Goal: Task Accomplishment & Management: Use online tool/utility

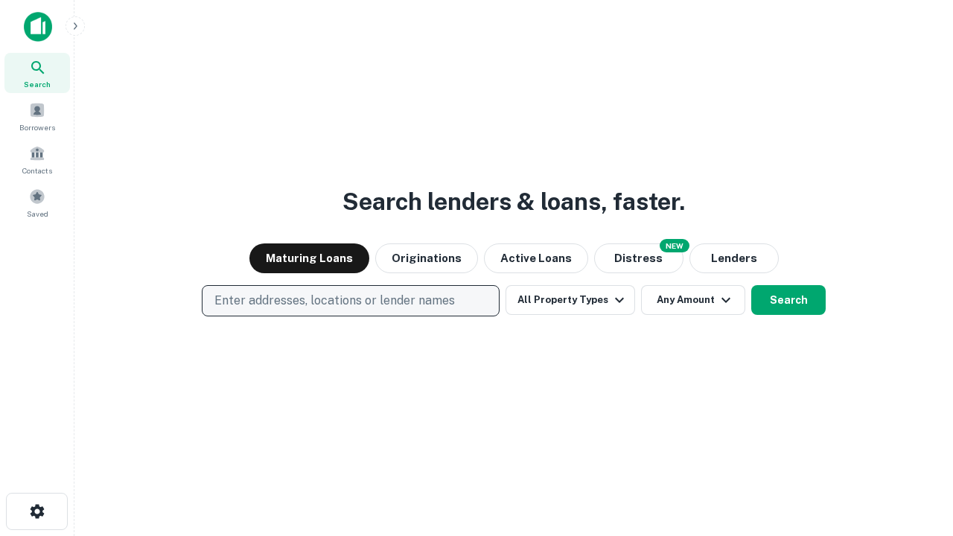
click at [350, 301] on p "Enter addresses, locations or lender names" at bounding box center [334, 301] width 240 height 18
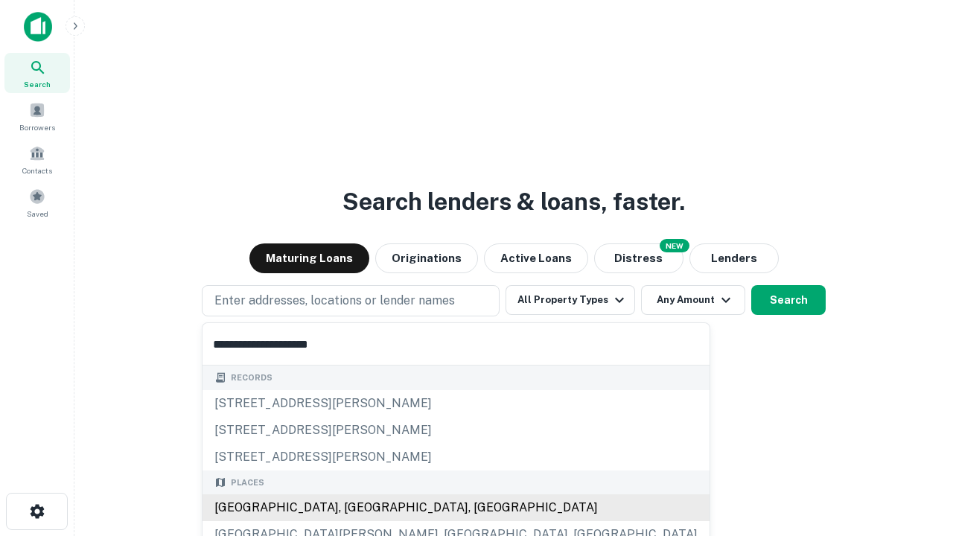
click at [356, 508] on div "Santa Monica, CA, USA" at bounding box center [455, 507] width 507 height 27
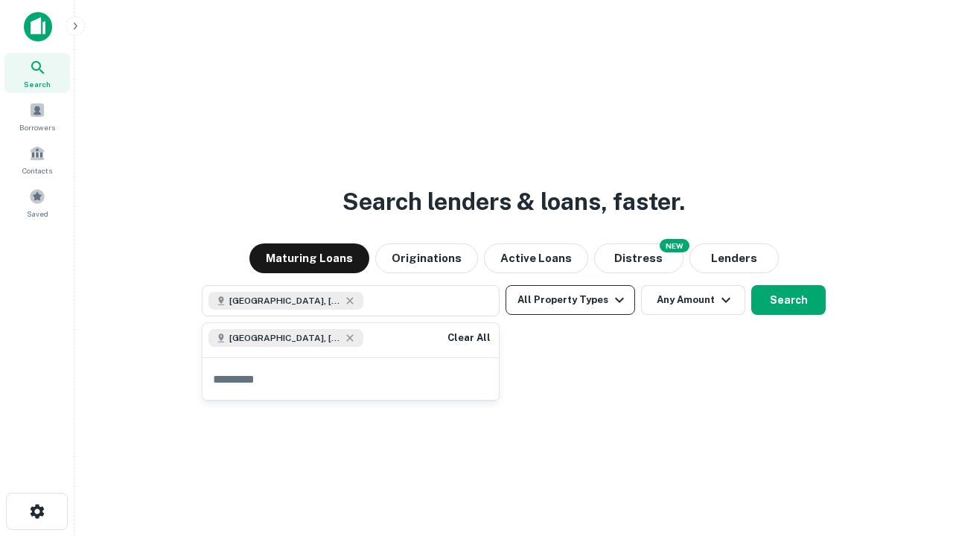
click at [570, 300] on button "All Property Types" at bounding box center [569, 300] width 129 height 30
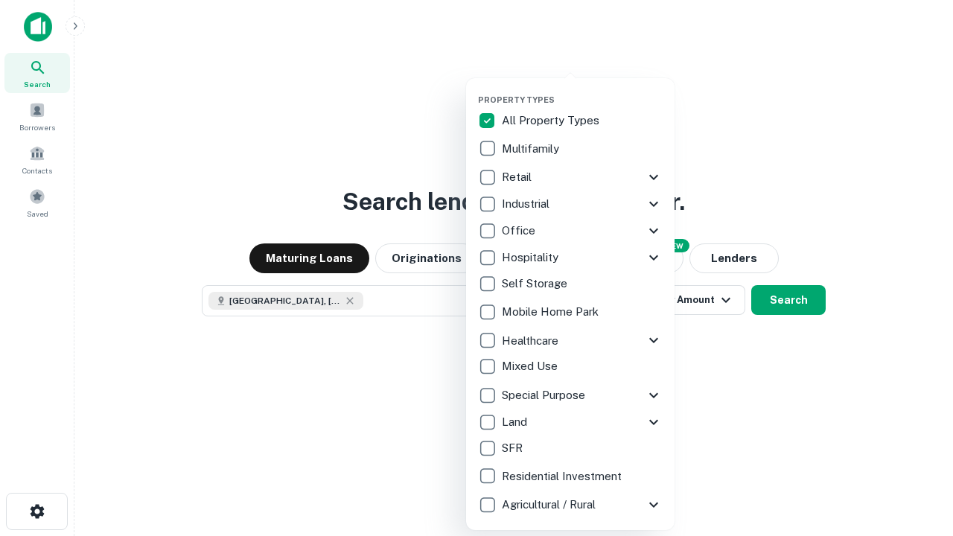
click at [582, 90] on button "button" at bounding box center [582, 90] width 208 height 1
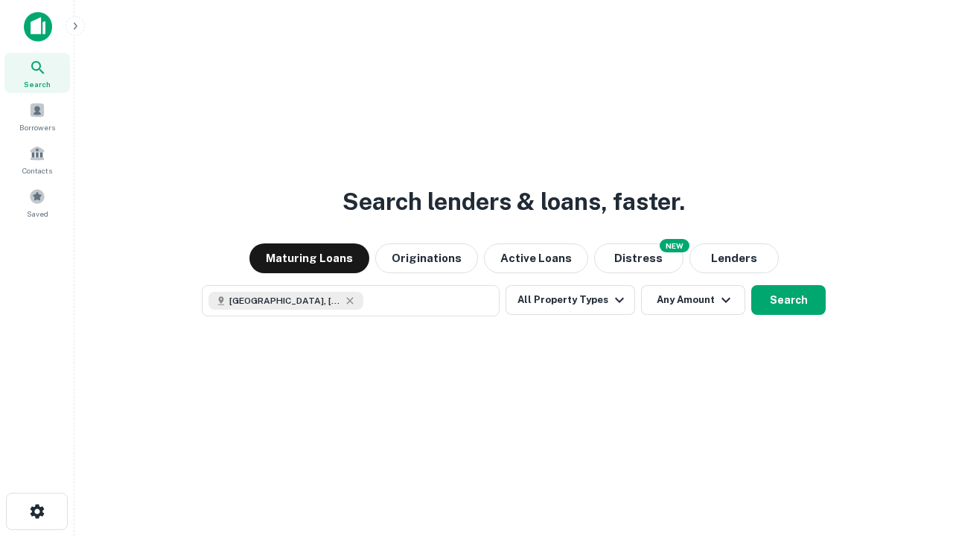
scroll to position [24, 0]
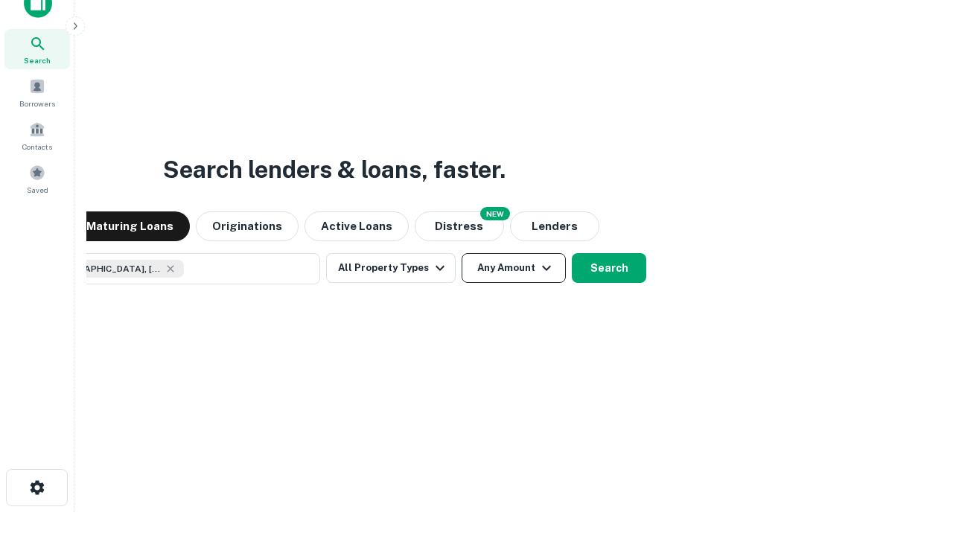
click at [461, 253] on button "Any Amount" at bounding box center [513, 268] width 104 height 30
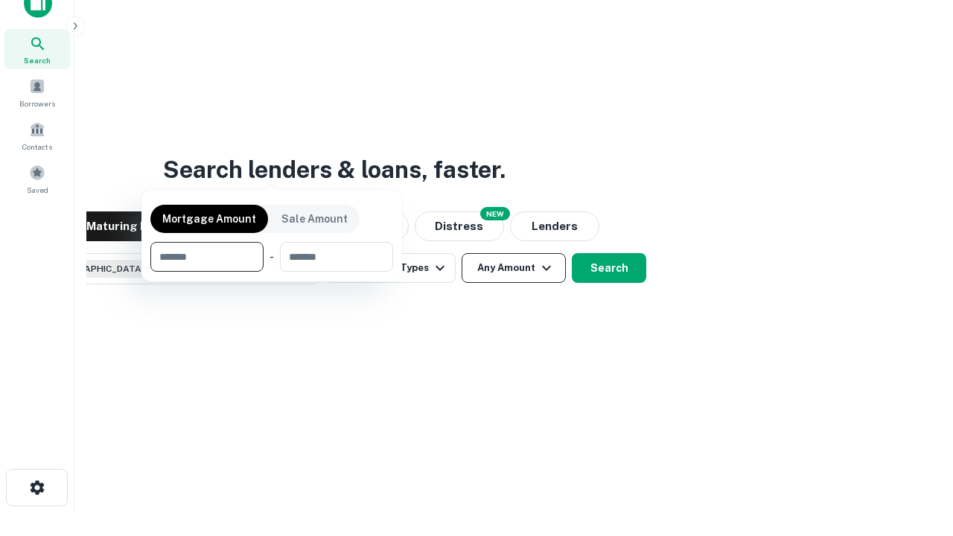
scroll to position [107, 421]
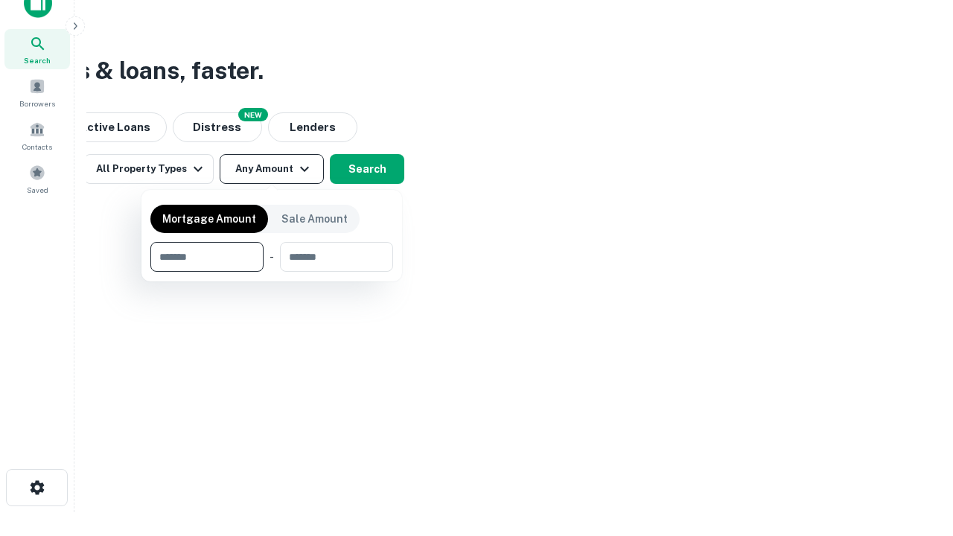
type input "*******"
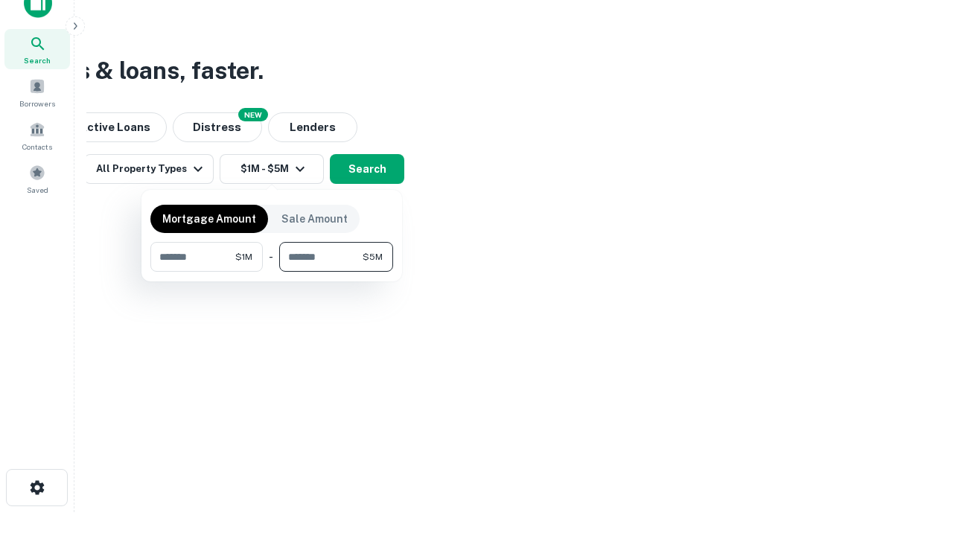
type input "*******"
click at [272, 272] on button "button" at bounding box center [271, 272] width 243 height 1
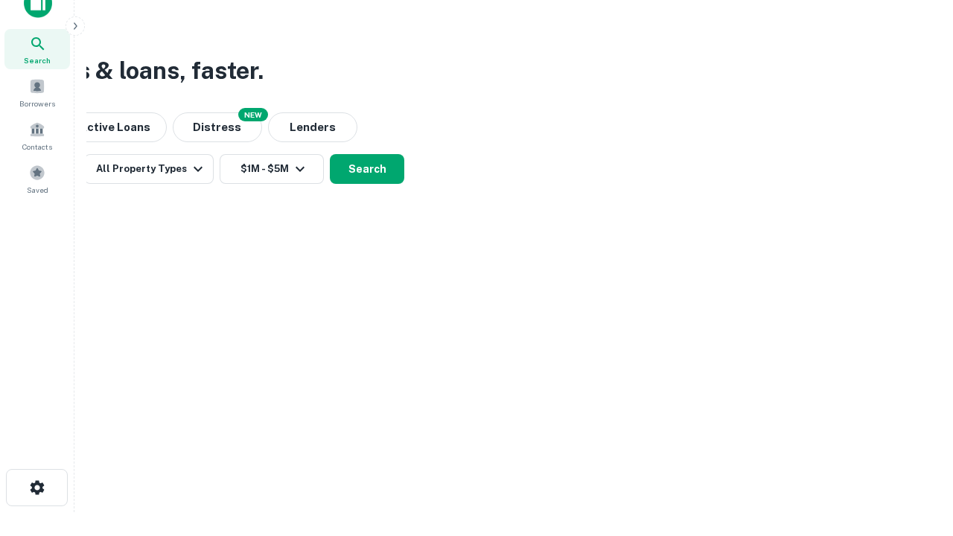
scroll to position [24, 0]
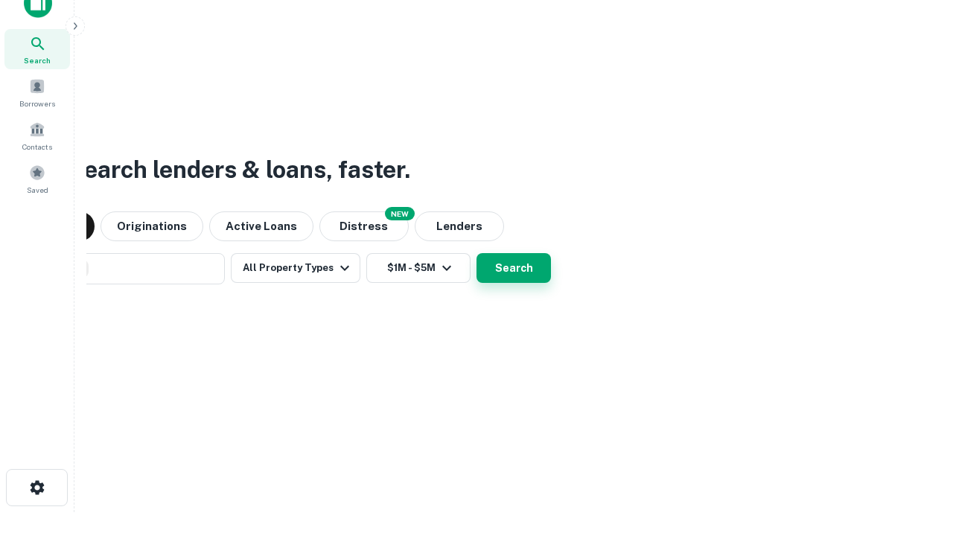
click at [476, 253] on button "Search" at bounding box center [513, 268] width 74 height 30
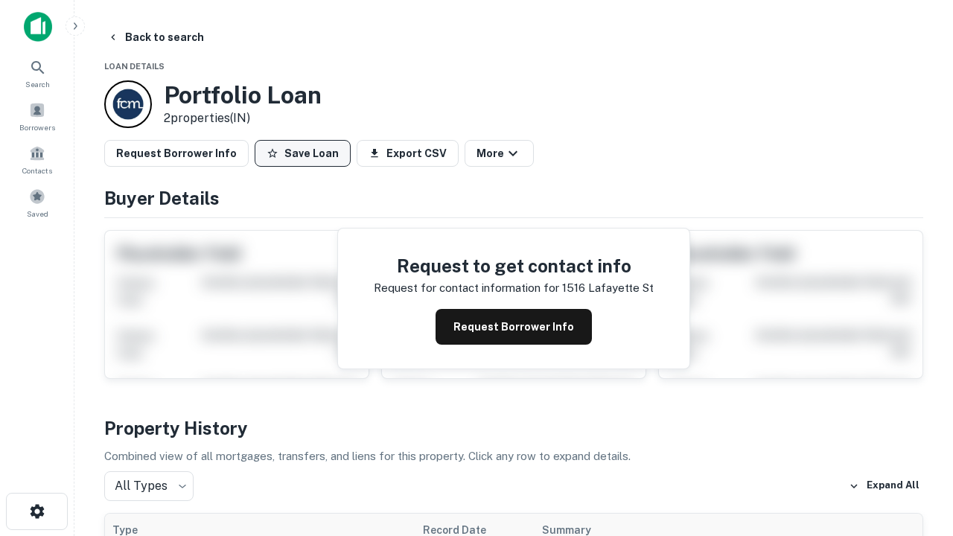
click at [302, 153] on button "Save Loan" at bounding box center [303, 153] width 96 height 27
